Goal: Task Accomplishment & Management: Manage account settings

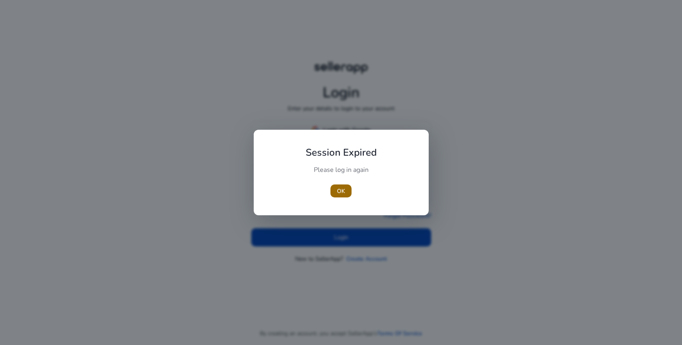
click at [343, 186] on span "button" at bounding box center [340, 190] width 21 height 19
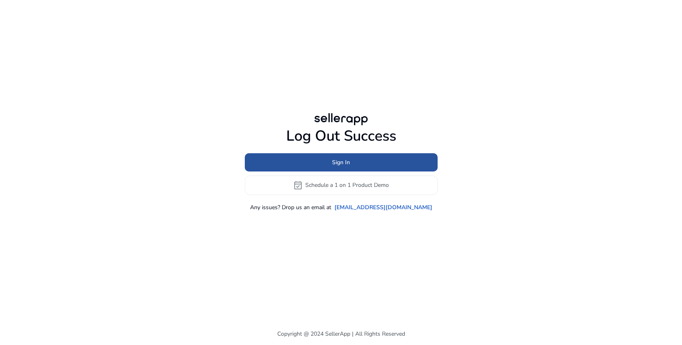
click at [343, 165] on span "Sign In" at bounding box center [341, 162] width 18 height 9
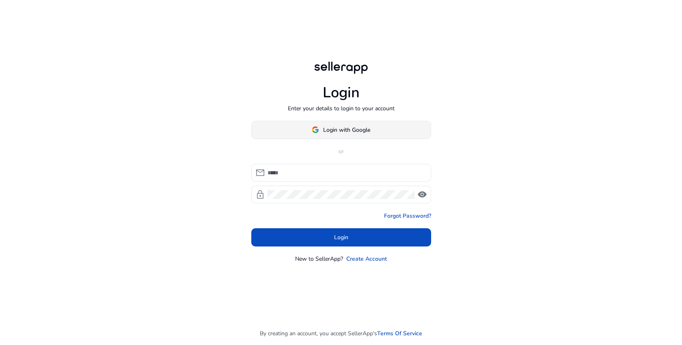
click at [343, 132] on span "Login with Google" at bounding box center [346, 130] width 47 height 9
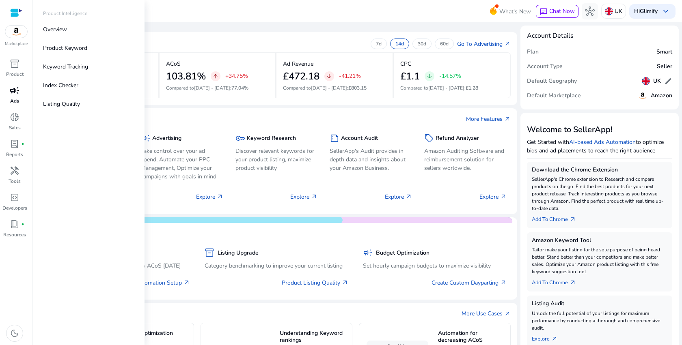
click at [15, 93] on span "campaign" at bounding box center [15, 91] width 10 height 10
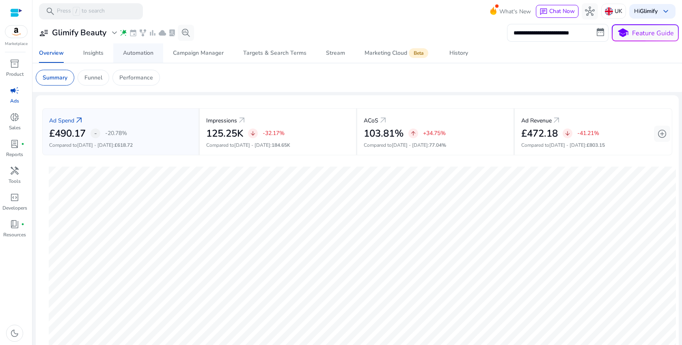
click at [135, 50] on div "Automation" at bounding box center [138, 53] width 30 height 6
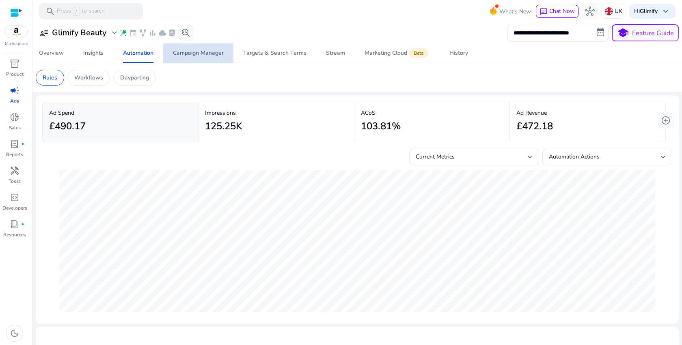
click at [195, 50] on div "Campaign Manager" at bounding box center [198, 53] width 51 height 6
